Goal: Task Accomplishment & Management: Use online tool/utility

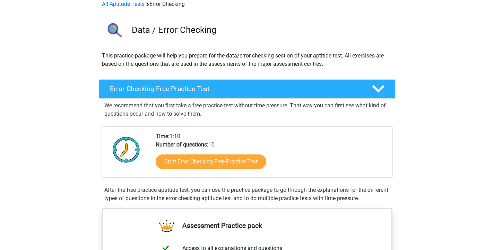
scroll to position [58, 0]
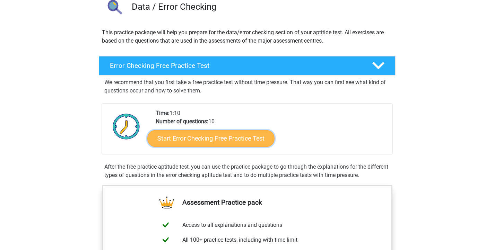
click at [181, 137] on link "Start Error Checking Free Practice Test" at bounding box center [210, 138] width 127 height 17
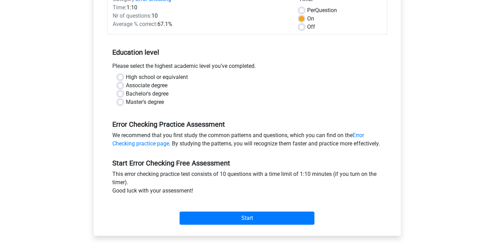
scroll to position [103, 0]
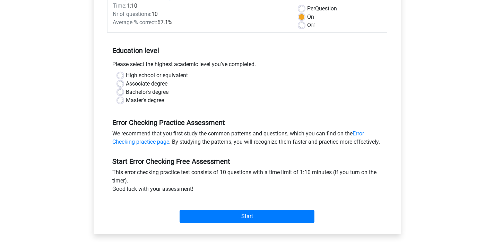
click at [130, 76] on label "High school or equivalent" at bounding box center [157, 75] width 62 height 8
click at [123, 76] on input "High school or equivalent" at bounding box center [121, 74] width 6 height 7
radio input "true"
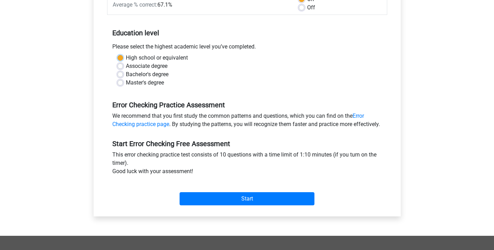
scroll to position [128, 0]
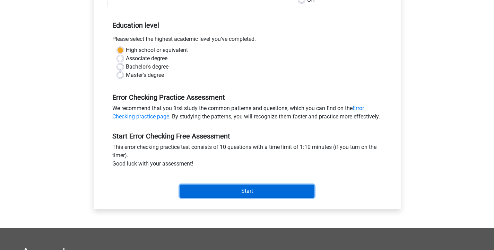
click at [191, 198] on input "Start" at bounding box center [247, 191] width 135 height 13
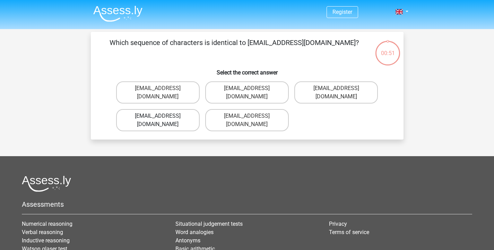
click at [166, 109] on label "Evie_Meade@jointmail.com.uk" at bounding box center [158, 120] width 84 height 22
click at [162, 116] on input "Evie_Meade@jointmail.com.uk" at bounding box center [160, 118] width 5 height 5
radio input "true"
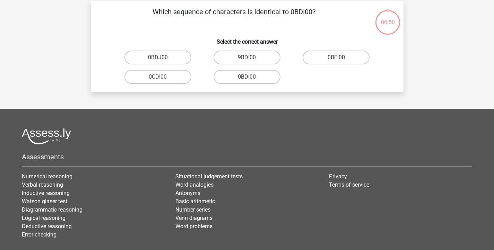
scroll to position [32, 0]
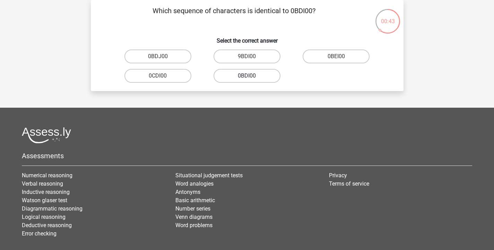
click at [239, 77] on label "0BDI00" at bounding box center [247, 76] width 67 height 14
click at [247, 77] on input "0BDI00" at bounding box center [249, 78] width 5 height 5
radio input "true"
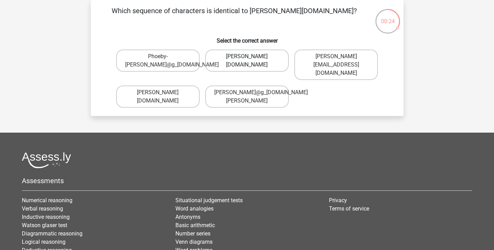
click at [265, 62] on label "Phoebe-Patterson@g_mail.gr" at bounding box center [247, 61] width 84 height 22
click at [251, 61] on input "Phoebe-Patterson@g_mail.gr" at bounding box center [249, 59] width 5 height 5
radio input "true"
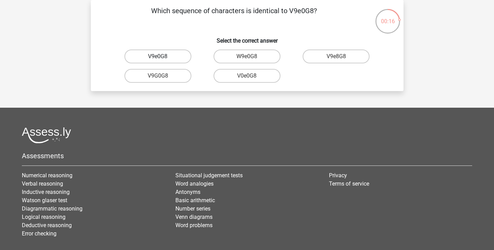
click at [173, 58] on label "V9e0G8" at bounding box center [157, 57] width 67 height 14
click at [162, 58] on input "V9e0G8" at bounding box center [160, 59] width 5 height 5
radio input "true"
click at [258, 59] on label "91051S" at bounding box center [247, 57] width 67 height 14
click at [251, 59] on input "91051S" at bounding box center [249, 59] width 5 height 5
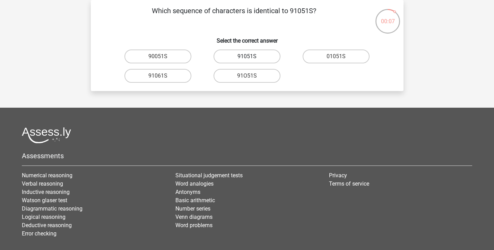
radio input "true"
